Goal: Task Accomplishment & Management: Manage account settings

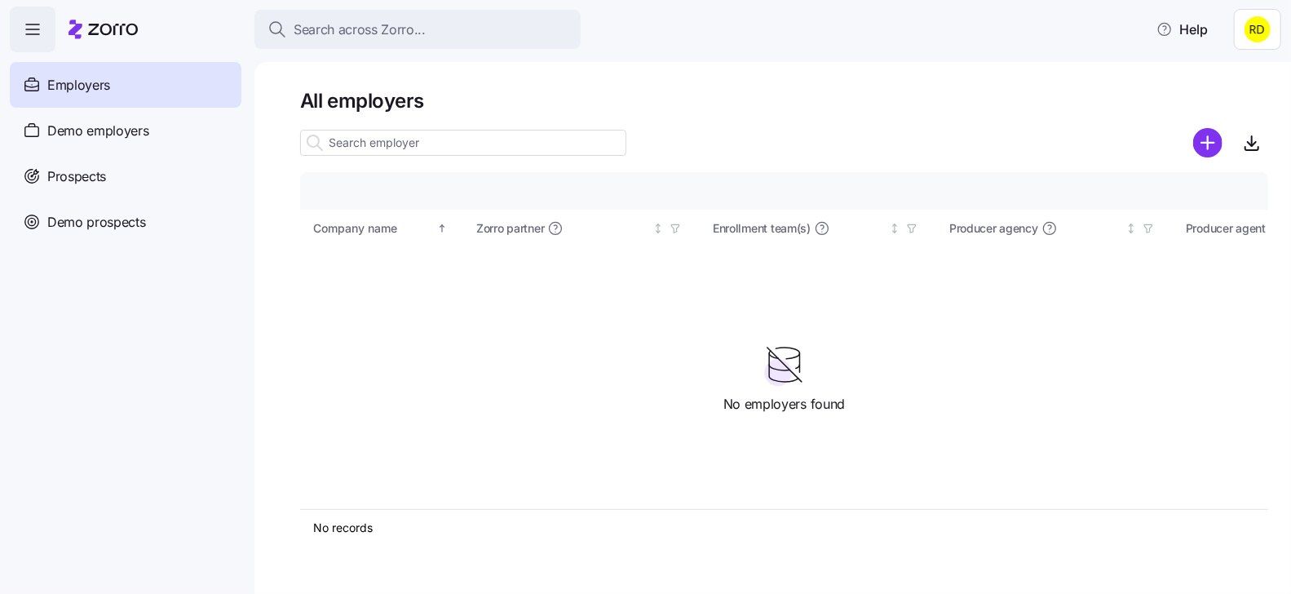
click at [1255, 21] on html "Search across Zorro... Help Employers Demo employers Prospects Demo prospects A…" at bounding box center [645, 292] width 1291 height 584
click at [1216, 122] on div "Log out" at bounding box center [1203, 126] width 64 height 18
